Goal: Task Accomplishment & Management: Use online tool/utility

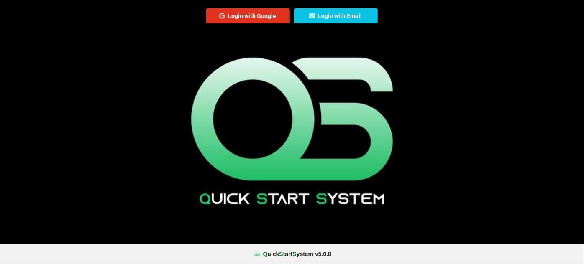
click at [247, 16] on button "Login with Google" at bounding box center [248, 15] width 84 height 15
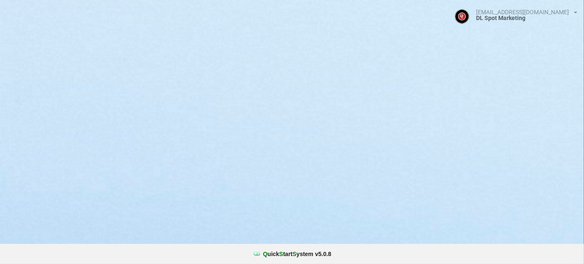
select select "25"
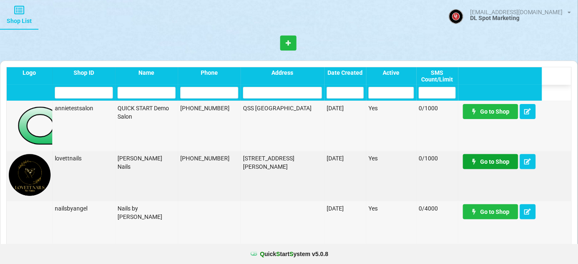
click at [488, 169] on link "Go to Shop" at bounding box center [490, 161] width 55 height 15
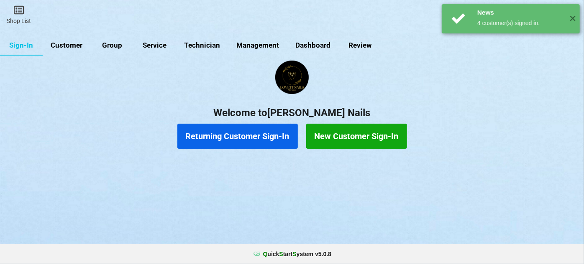
click at [67, 46] on link "Customer" at bounding box center [67, 46] width 48 height 20
select select "25"
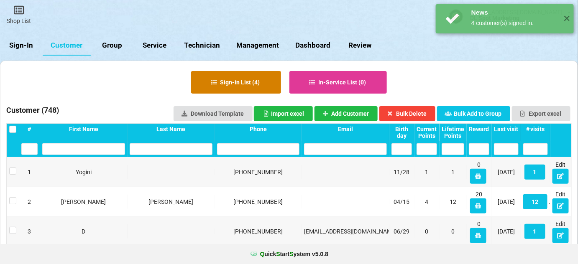
click at [247, 84] on button "Sign-in List ( 4 )" at bounding box center [236, 82] width 90 height 23
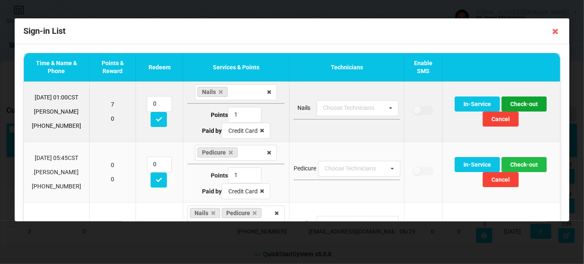
click at [519, 105] on button "Check-out" at bounding box center [523, 104] width 45 height 15
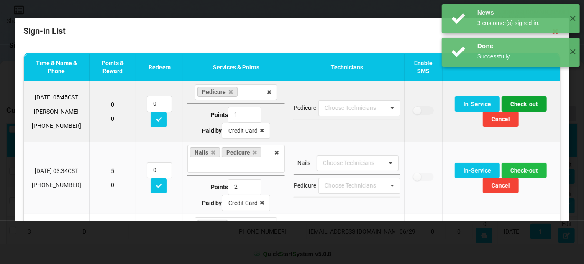
click at [519, 104] on button "Check-out" at bounding box center [523, 104] width 45 height 15
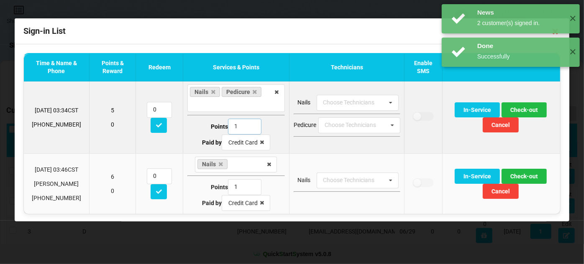
type input "1"
click at [248, 129] on input "1" at bounding box center [244, 127] width 33 height 16
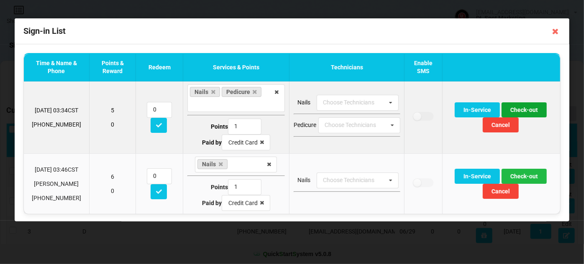
click at [515, 109] on button "Check-out" at bounding box center [523, 109] width 45 height 15
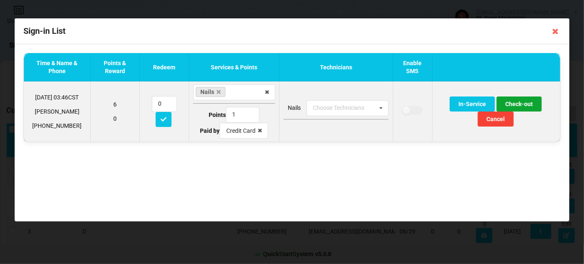
click at [522, 105] on button "Check-out" at bounding box center [518, 104] width 45 height 15
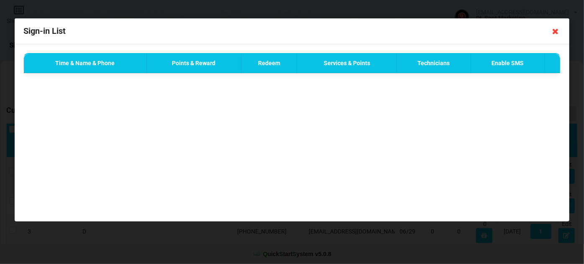
click at [554, 32] on icon at bounding box center [555, 31] width 13 height 13
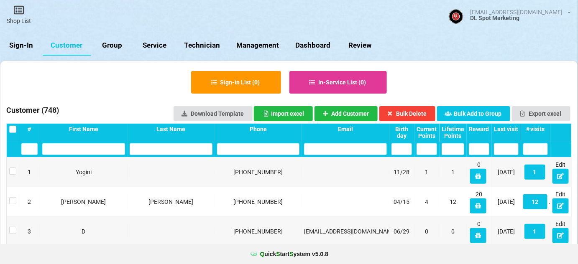
drag, startPoint x: 28, startPoint y: 46, endPoint x: 25, endPoint y: 51, distance: 5.8
click at [28, 46] on link "Sign-In" at bounding box center [21, 46] width 43 height 20
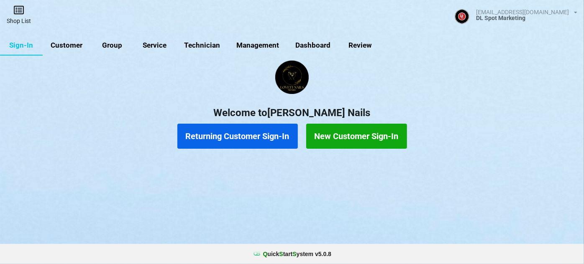
click at [23, 16] on link "Shop List" at bounding box center [19, 15] width 38 height 30
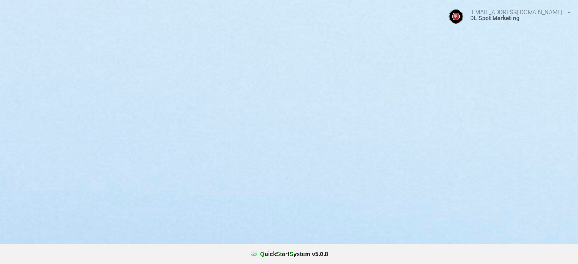
select select "25"
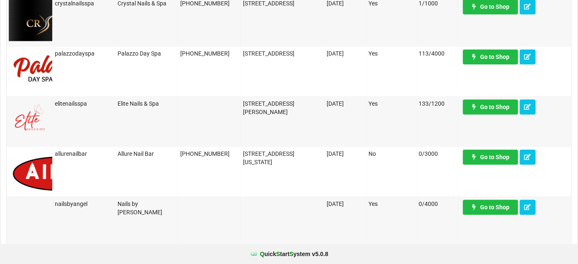
scroll to position [608, 0]
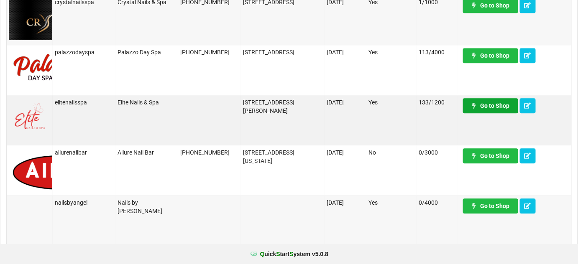
click at [327, 227] on link "Go to Shop" at bounding box center [322, 228] width 9 height 3
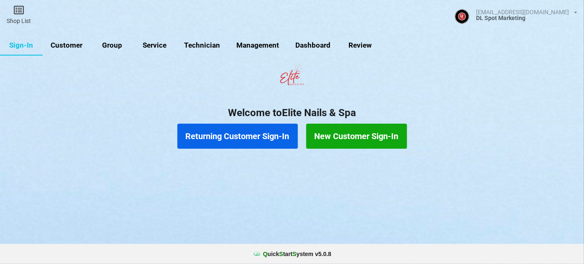
click at [74, 48] on link "Customer" at bounding box center [67, 46] width 48 height 20
select select "25"
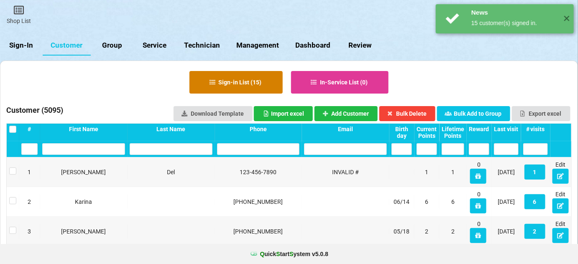
click at [255, 82] on button "Sign-in List ( 15 )" at bounding box center [235, 82] width 93 height 23
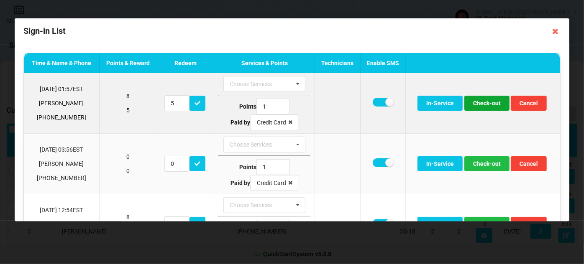
click at [483, 105] on button "Check-out" at bounding box center [486, 103] width 45 height 15
click at [482, 105] on button "Check-out" at bounding box center [486, 103] width 45 height 15
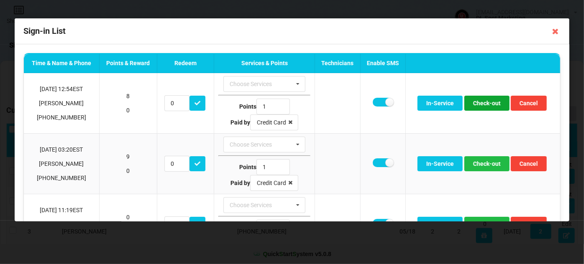
click at [482, 105] on button "Check-out" at bounding box center [486, 103] width 45 height 15
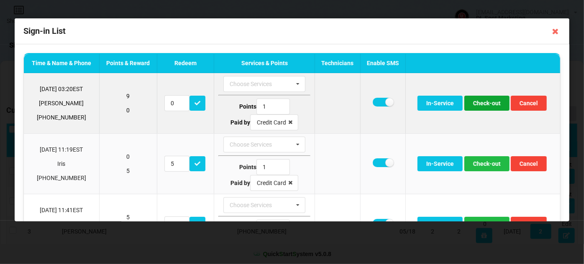
click at [481, 105] on button "Check-out" at bounding box center [486, 103] width 45 height 15
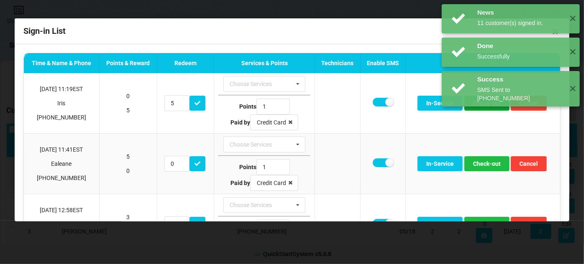
click at [481, 105] on button "Check-out" at bounding box center [486, 103] width 45 height 15
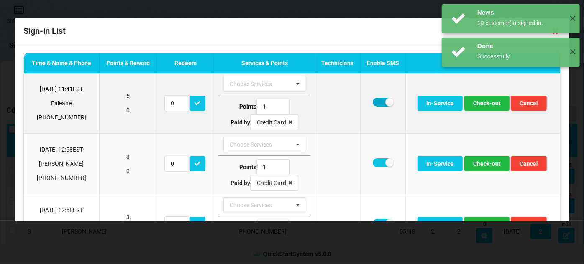
click at [377, 101] on label at bounding box center [383, 102] width 20 height 9
checkbox input "false"
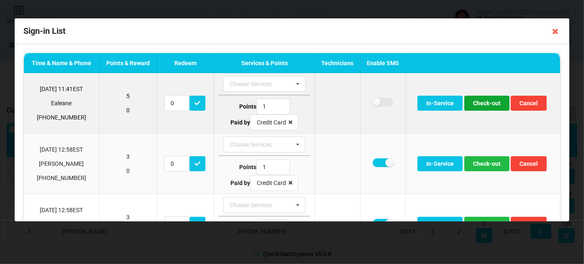
click at [480, 107] on button "Check-out" at bounding box center [486, 103] width 45 height 15
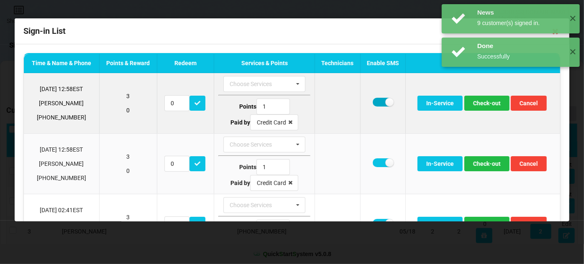
click at [378, 100] on label at bounding box center [383, 102] width 20 height 9
checkbox input "false"
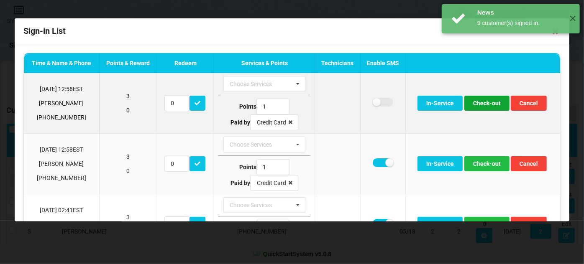
click at [480, 107] on button "Check-out" at bounding box center [486, 103] width 45 height 15
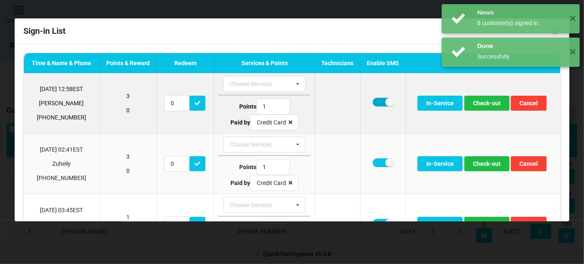
click at [376, 103] on label at bounding box center [383, 102] width 20 height 9
checkbox input "false"
click at [485, 105] on button "Check-out" at bounding box center [486, 103] width 45 height 15
click at [373, 101] on label at bounding box center [383, 102] width 20 height 9
checkbox input "false"
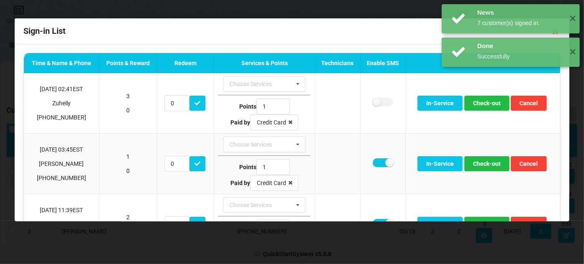
click at [495, 103] on div "News 7 customer(s) signed in. ✕ Done Successfully ✕ Done Successfully ✕" at bounding box center [510, 52] width 146 height 105
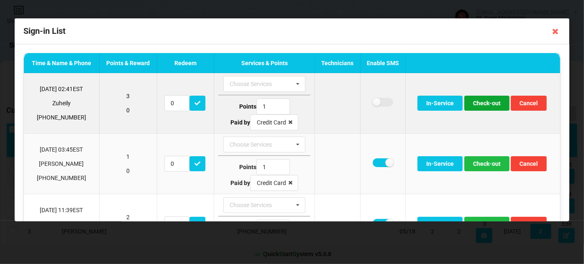
click at [485, 107] on button "Check-out" at bounding box center [486, 103] width 45 height 15
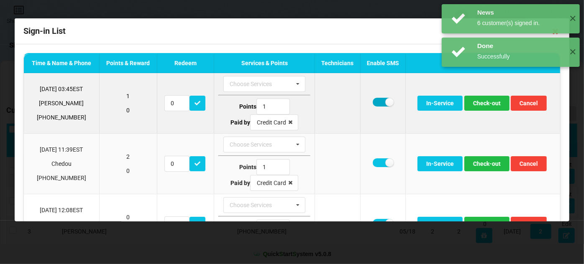
click at [375, 102] on label at bounding box center [383, 102] width 20 height 9
checkbox input "false"
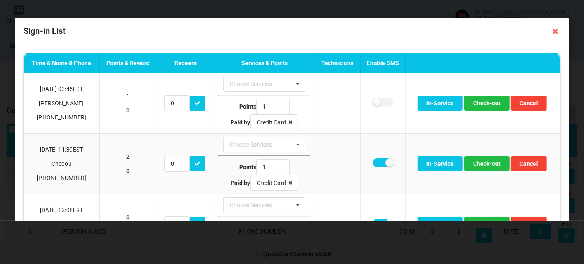
click at [479, 102] on body "News 6 customer(s) signed in. ✕ Done Successfully ✕ Done Successfully ✕ Shop Li…" at bounding box center [292, 132] width 584 height 264
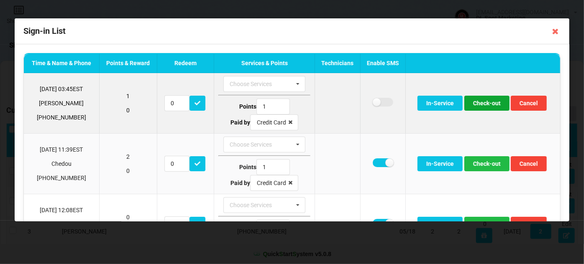
click at [480, 103] on button "Check-out" at bounding box center [486, 103] width 45 height 15
click at [375, 103] on label at bounding box center [383, 102] width 20 height 9
checkbox input "false"
click at [484, 105] on button "Check-out" at bounding box center [486, 103] width 45 height 15
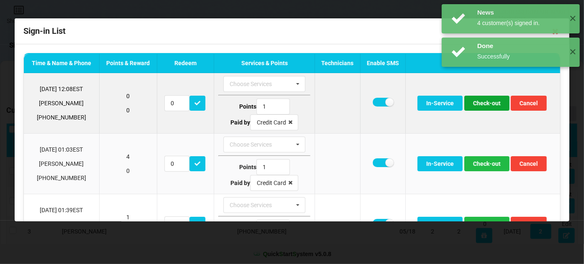
click at [491, 101] on button "Check-out" at bounding box center [486, 103] width 45 height 15
click at [377, 100] on label at bounding box center [383, 102] width 20 height 9
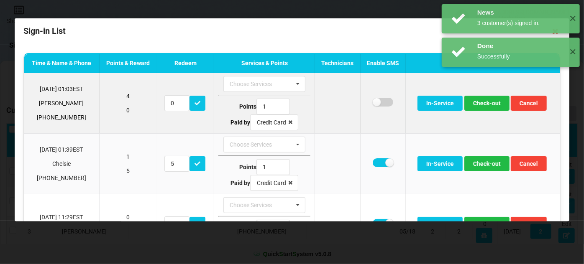
checkbox input "false"
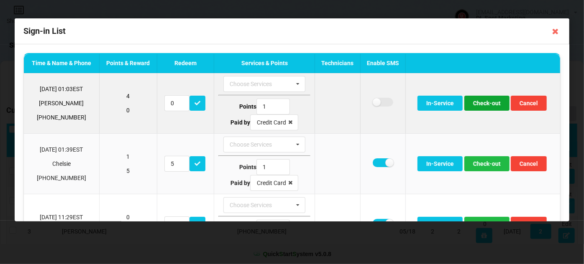
click at [489, 105] on button "Check-out" at bounding box center [486, 103] width 45 height 15
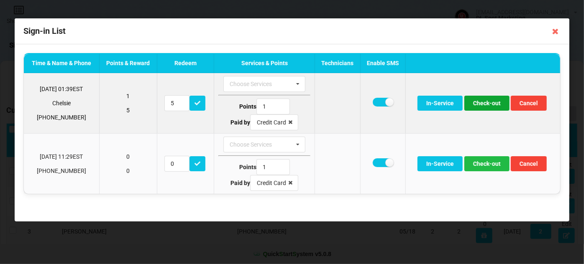
click at [489, 105] on button "Check-out" at bounding box center [486, 103] width 45 height 15
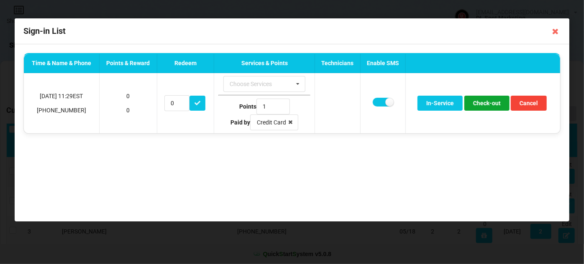
click at [489, 105] on button "Check-out" at bounding box center [486, 103] width 45 height 15
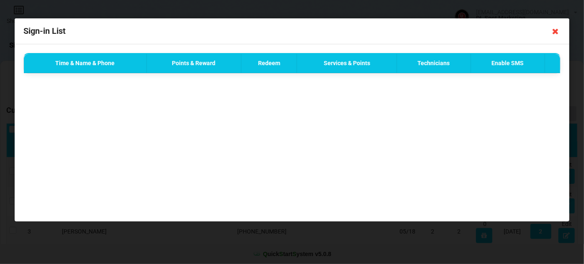
click at [555, 32] on icon at bounding box center [555, 31] width 13 height 13
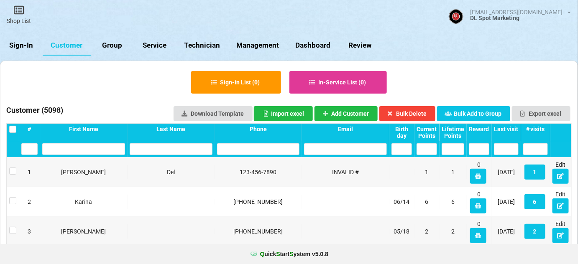
click at [19, 49] on link "Sign-In" at bounding box center [21, 46] width 43 height 20
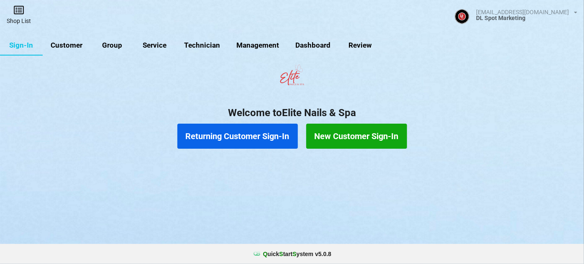
click at [22, 23] on link "Shop List" at bounding box center [19, 15] width 38 height 30
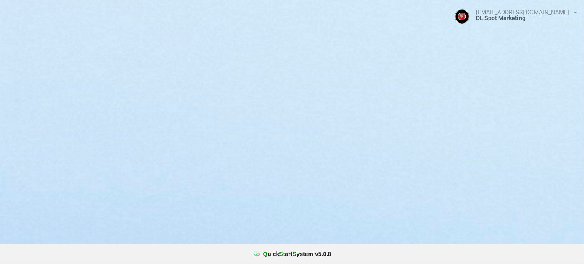
select select "25"
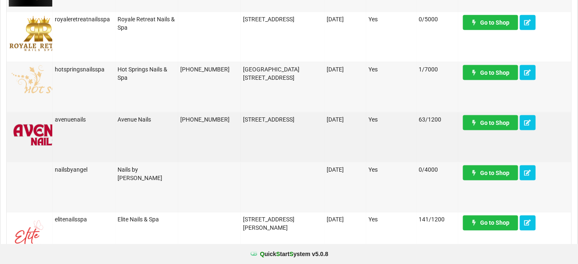
scroll to position [355, 0]
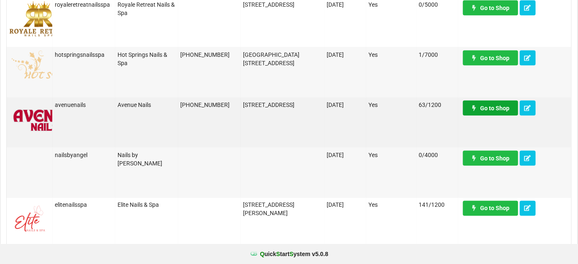
click at [485, 111] on link "Go to Shop" at bounding box center [490, 108] width 55 height 15
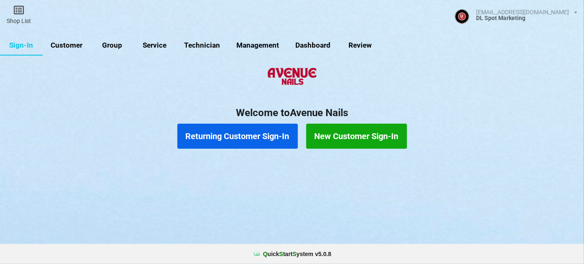
click at [70, 49] on link "Customer" at bounding box center [67, 46] width 48 height 20
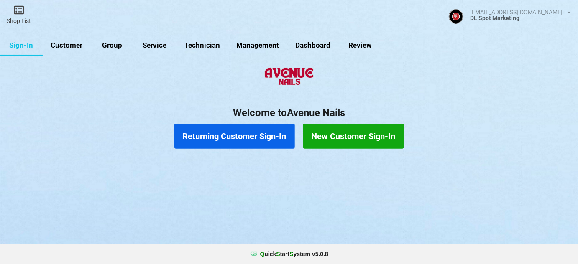
select select "25"
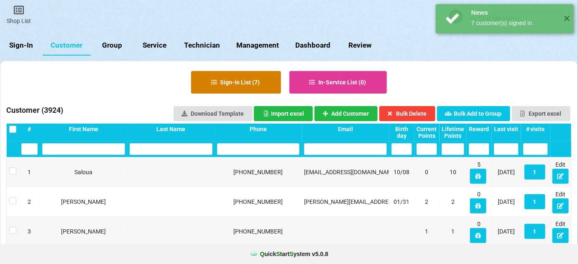
click at [234, 82] on button "Sign-in List ( 7 )" at bounding box center [236, 82] width 90 height 23
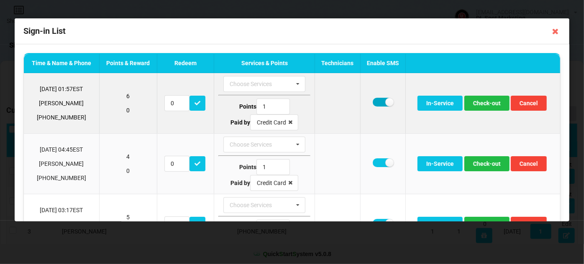
click at [378, 102] on label at bounding box center [383, 102] width 20 height 9
checkbox input "false"
click at [480, 101] on button "Check-out" at bounding box center [486, 103] width 45 height 15
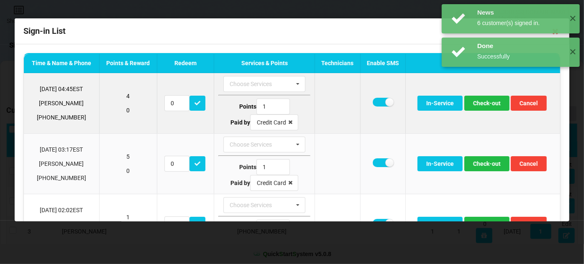
click at [370, 100] on td at bounding box center [382, 103] width 45 height 60
click at [376, 102] on label at bounding box center [383, 102] width 20 height 9
checkbox input "false"
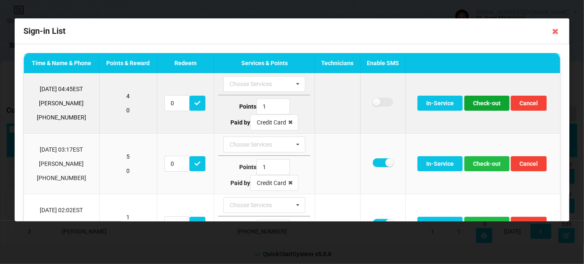
click at [484, 103] on button "Check-out" at bounding box center [486, 103] width 45 height 15
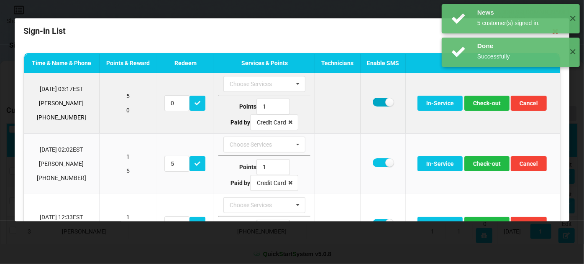
click at [377, 104] on label at bounding box center [383, 102] width 20 height 9
checkbox input "false"
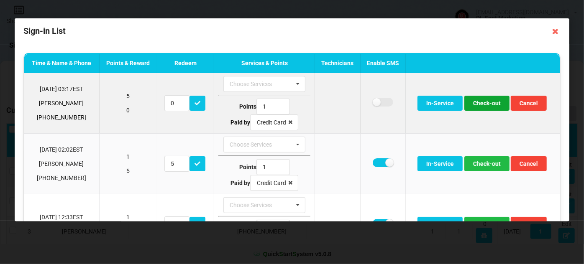
click at [477, 105] on button "Check-out" at bounding box center [486, 103] width 45 height 15
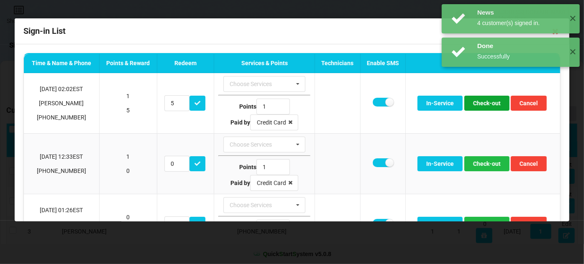
click at [477, 105] on button "Check-out" at bounding box center [486, 103] width 45 height 15
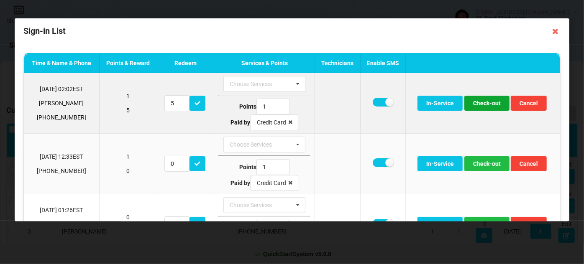
click at [483, 105] on button "Check-out" at bounding box center [486, 103] width 45 height 15
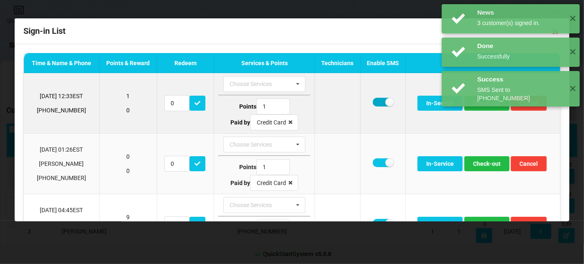
click at [375, 103] on label at bounding box center [383, 102] width 20 height 9
checkbox input "false"
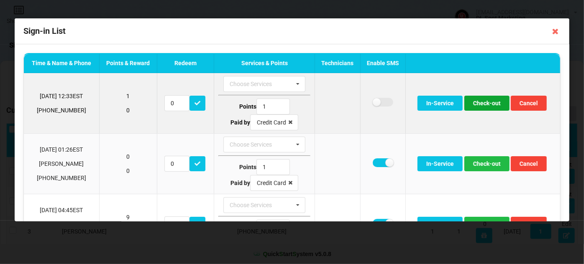
click at [486, 105] on button "Check-out" at bounding box center [486, 103] width 45 height 15
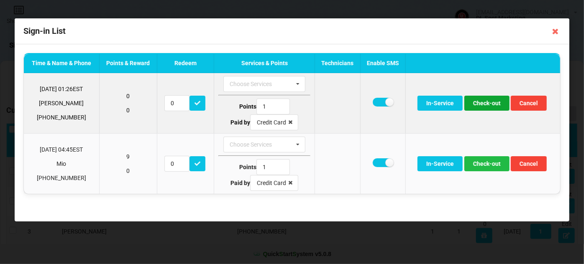
click at [485, 105] on button "Check-out" at bounding box center [486, 103] width 45 height 15
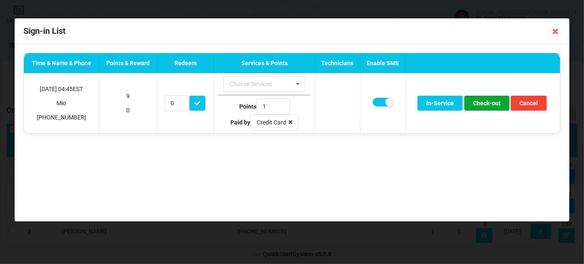
click at [485, 105] on button "Check-out" at bounding box center [486, 103] width 45 height 15
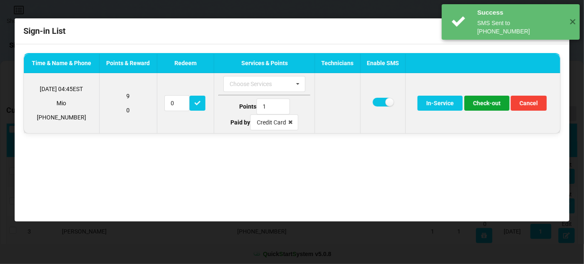
type input "5"
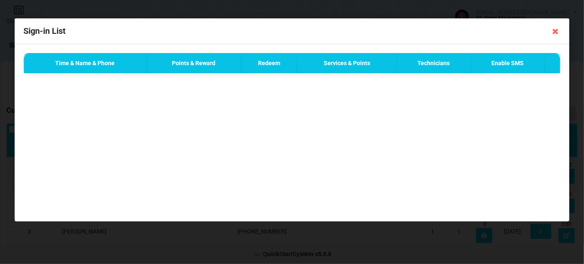
click at [554, 34] on icon at bounding box center [555, 31] width 13 height 13
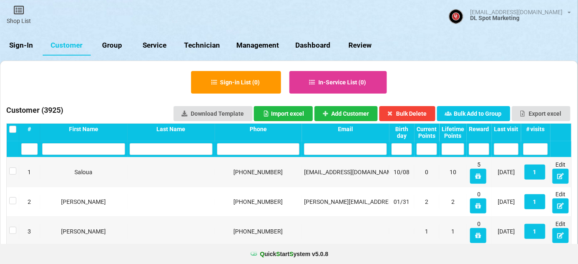
click at [23, 46] on link "Sign-In" at bounding box center [21, 46] width 43 height 20
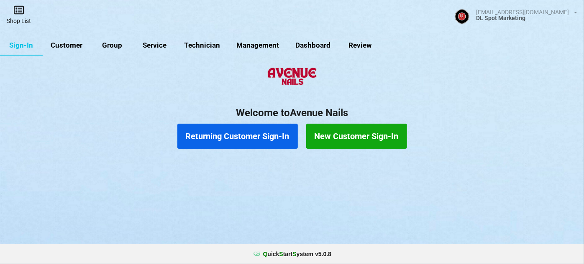
click at [20, 18] on link "Shop List" at bounding box center [19, 15] width 38 height 30
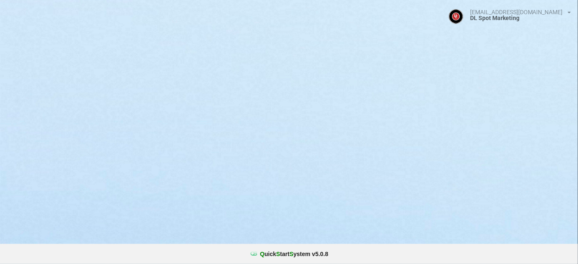
select select "25"
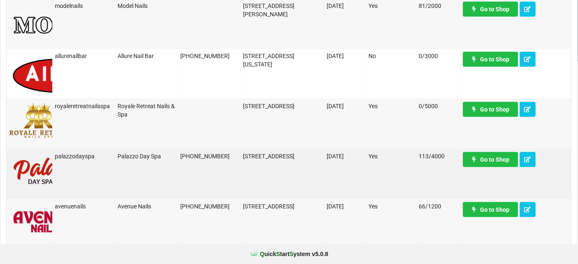
scroll to position [253, 0]
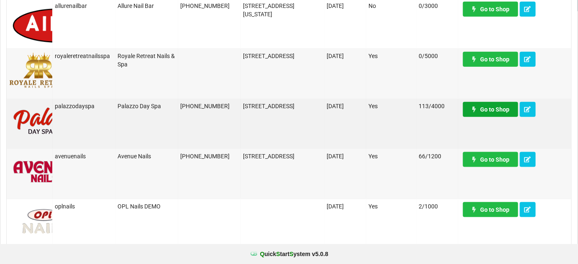
click at [487, 109] on link "Go to Shop" at bounding box center [490, 109] width 55 height 15
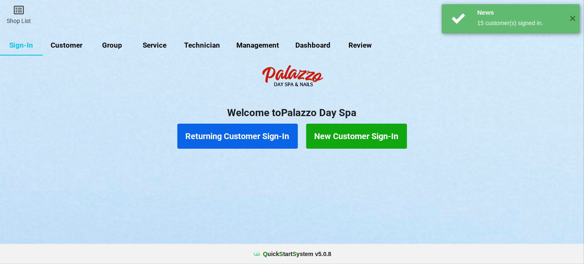
click at [59, 47] on link "Customer" at bounding box center [67, 46] width 48 height 20
select select "25"
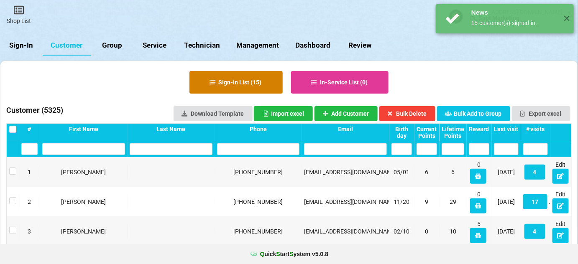
click at [235, 80] on button "Sign-in List ( 15 )" at bounding box center [235, 82] width 93 height 23
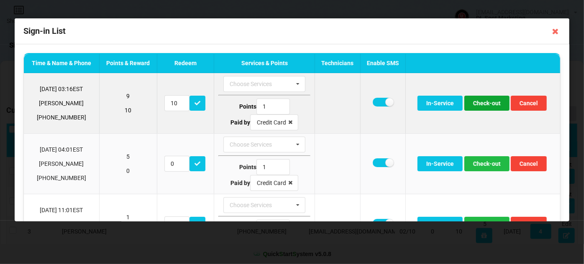
click at [493, 105] on button "Check-out" at bounding box center [486, 103] width 45 height 15
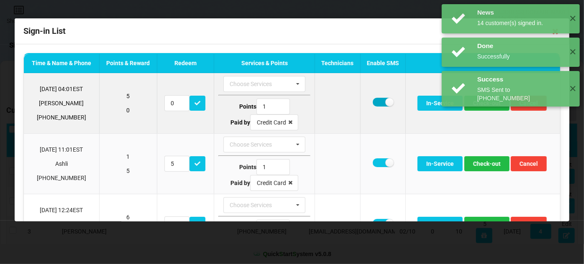
click at [379, 103] on label at bounding box center [383, 102] width 20 height 9
checkbox input "false"
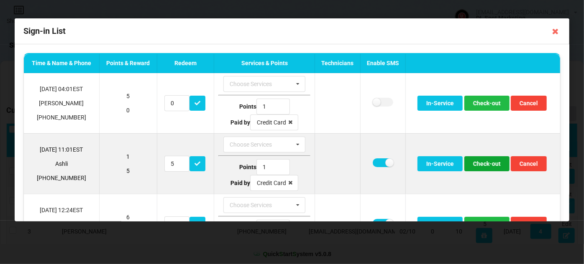
click at [477, 162] on button "Check-out" at bounding box center [486, 163] width 45 height 15
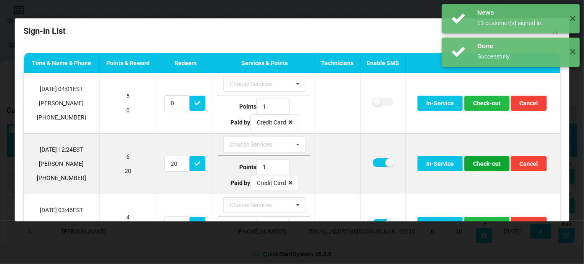
click at [476, 164] on button "Check-out" at bounding box center [486, 163] width 45 height 15
click at [375, 162] on label at bounding box center [383, 162] width 20 height 9
checkbox input "false"
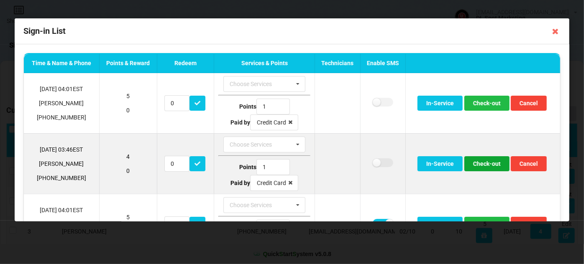
click at [480, 164] on button "Check-out" at bounding box center [486, 163] width 45 height 15
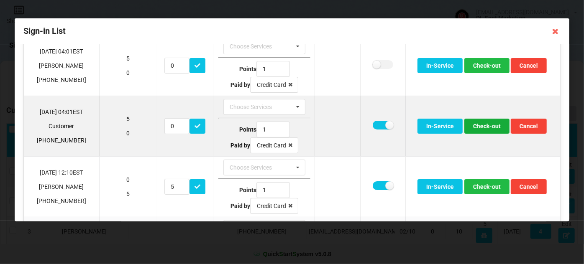
scroll to position [51, 0]
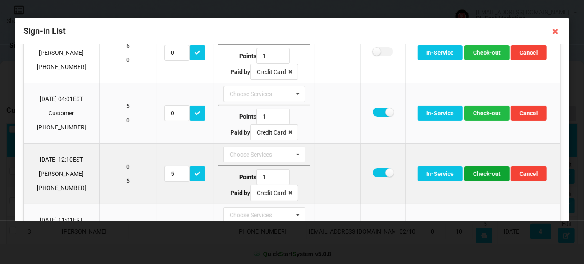
click at [488, 174] on button "Check-out" at bounding box center [486, 173] width 45 height 15
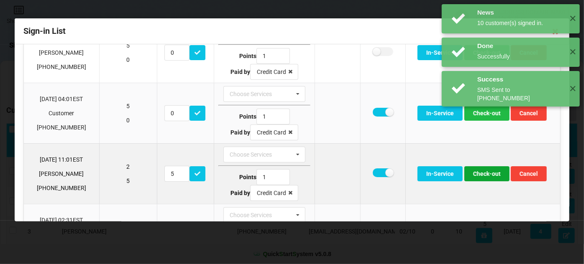
click at [487, 174] on button "Check-out" at bounding box center [486, 173] width 45 height 15
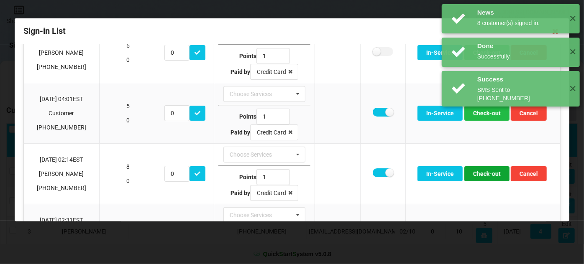
click at [487, 174] on button "Check-out" at bounding box center [486, 173] width 45 height 15
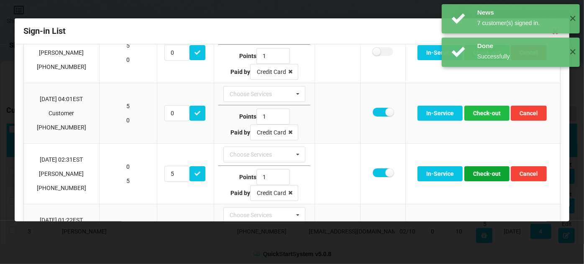
click at [487, 174] on button "Check-out" at bounding box center [486, 173] width 45 height 15
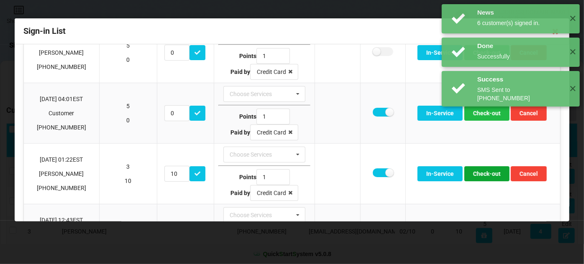
click at [487, 174] on button "Check-out" at bounding box center [486, 173] width 45 height 15
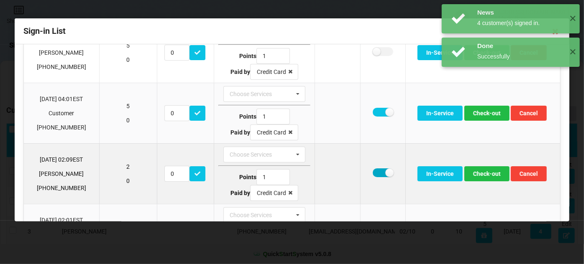
click at [374, 172] on label at bounding box center [383, 173] width 20 height 9
checkbox input "false"
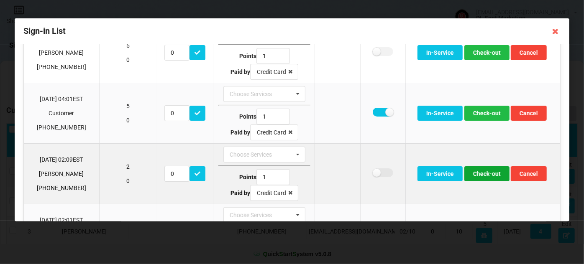
click at [487, 176] on button "Check-out" at bounding box center [486, 173] width 45 height 15
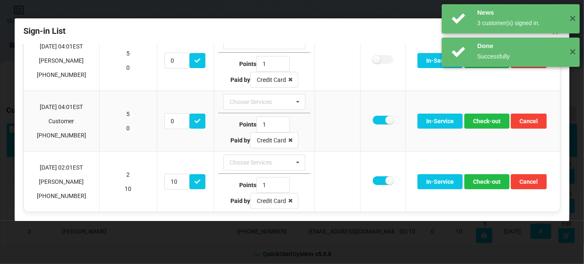
scroll to position [41, 0]
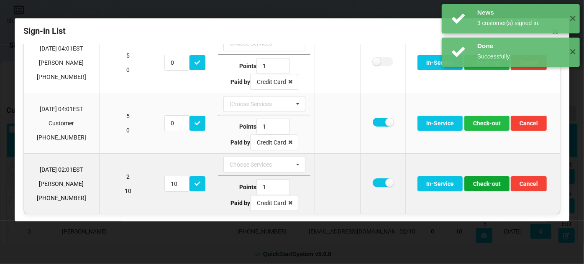
click at [481, 179] on button "Check-out" at bounding box center [486, 183] width 45 height 15
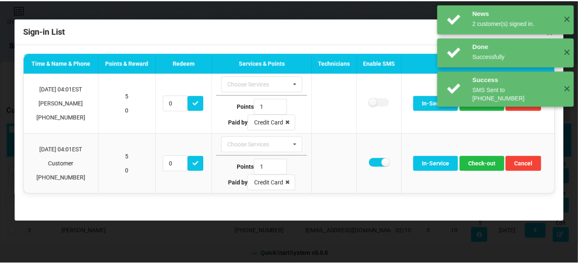
scroll to position [0, 0]
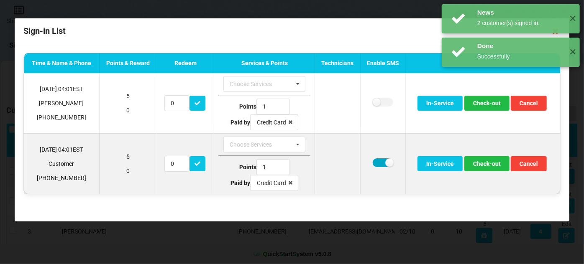
click at [380, 161] on label at bounding box center [383, 162] width 20 height 9
checkbox input "false"
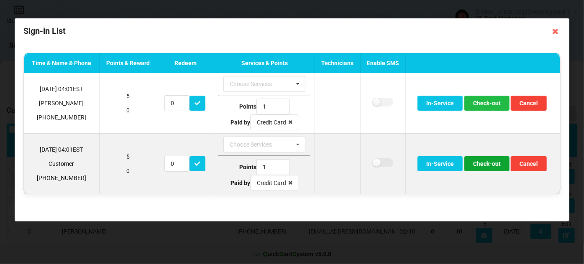
click at [489, 168] on button "Check-out" at bounding box center [486, 163] width 45 height 15
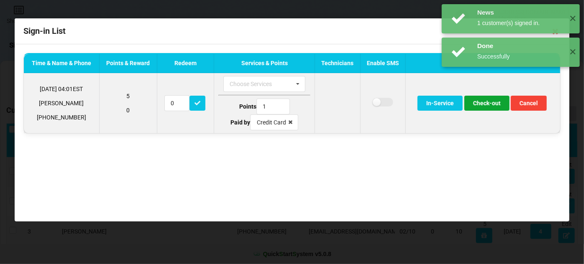
click at [487, 105] on button "Check-out" at bounding box center [486, 103] width 45 height 15
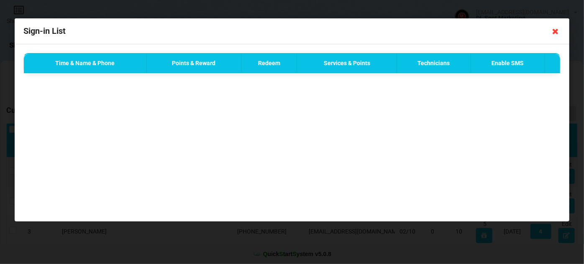
click at [554, 30] on icon at bounding box center [555, 31] width 13 height 13
